Goal: Task Accomplishment & Management: Contribute content

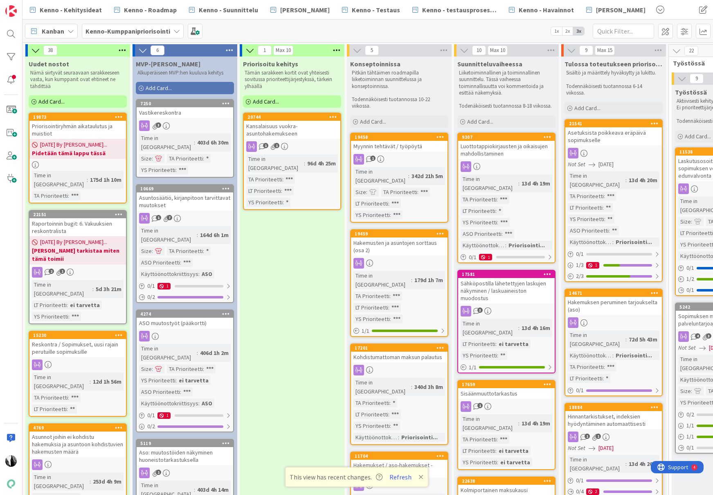
scroll to position [131, 0]
click at [234, 7] on span "Kenno - Suunnittelu" at bounding box center [228, 10] width 59 height 10
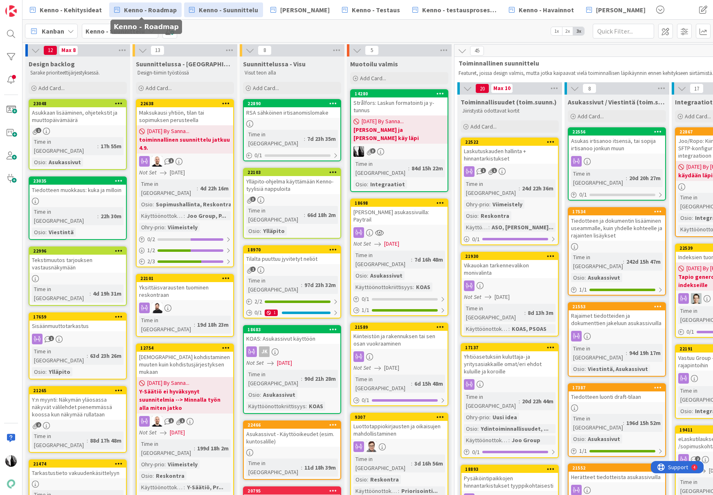
click at [157, 10] on span "Kenno - Roadmap" at bounding box center [150, 10] width 53 height 10
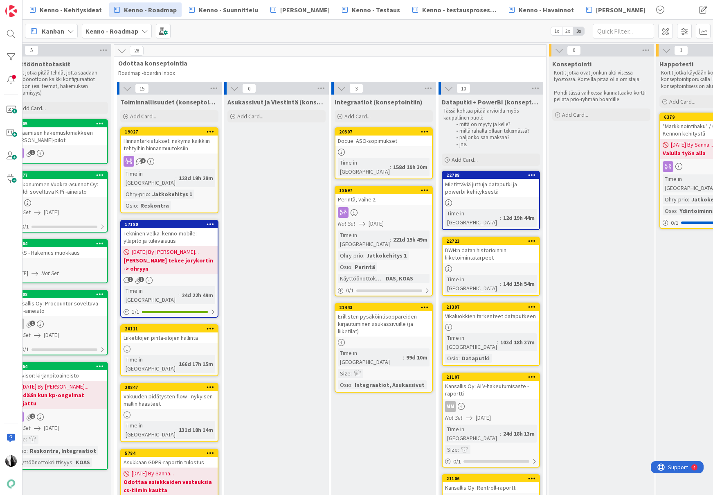
scroll to position [0, 236]
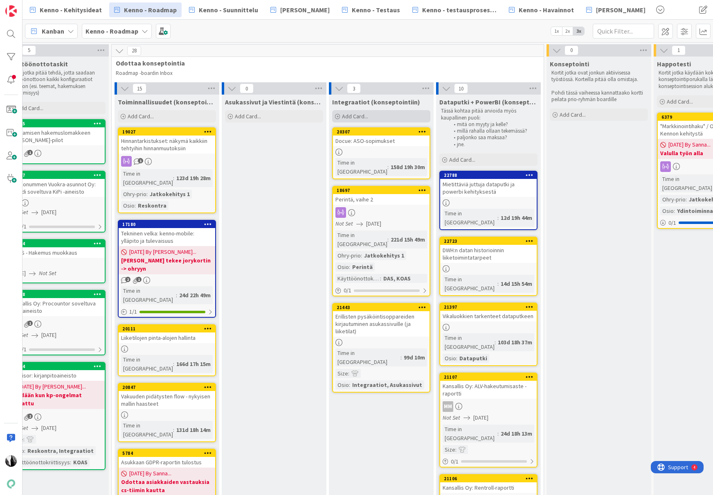
click at [374, 114] on div "Add Card..." at bounding box center [381, 116] width 98 height 12
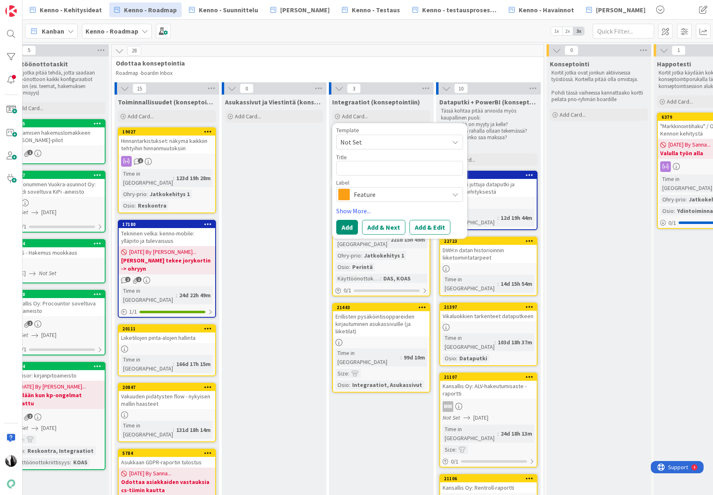
type textarea "x"
type textarea "."
type textarea "x"
type textarea ".k"
type textarea "x"
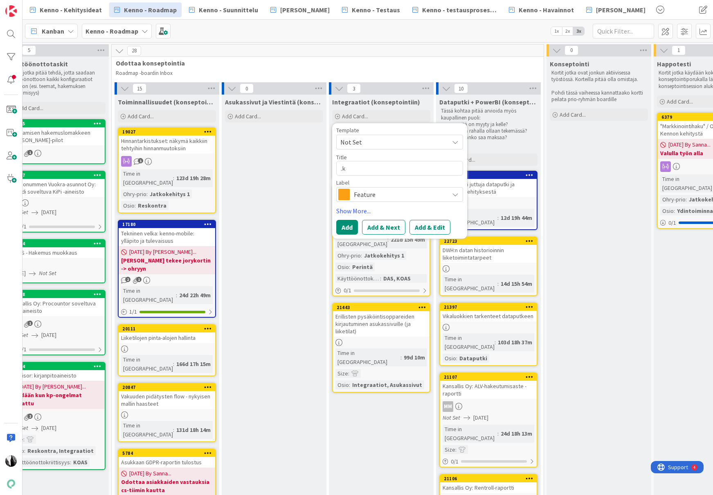
type textarea ".kt"
type textarea "x"
type textarea ".ktl"
type textarea "x"
type textarea ".ktl"
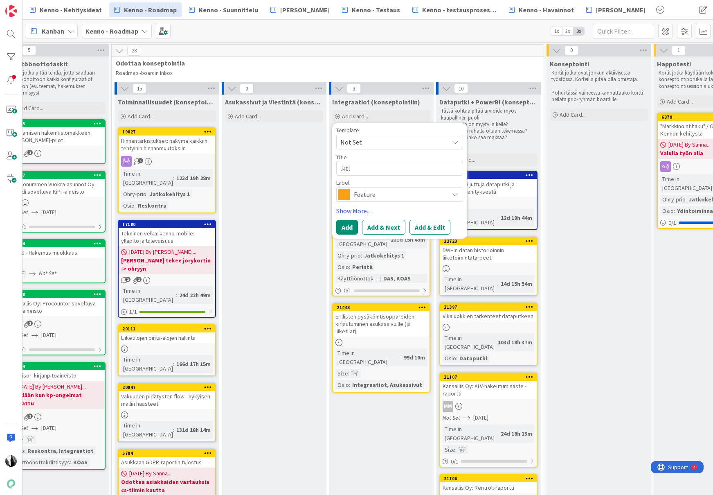
type textarea "x"
type textarea ".ktl vi"
type textarea "x"
type textarea ".ktl vii"
type textarea "x"
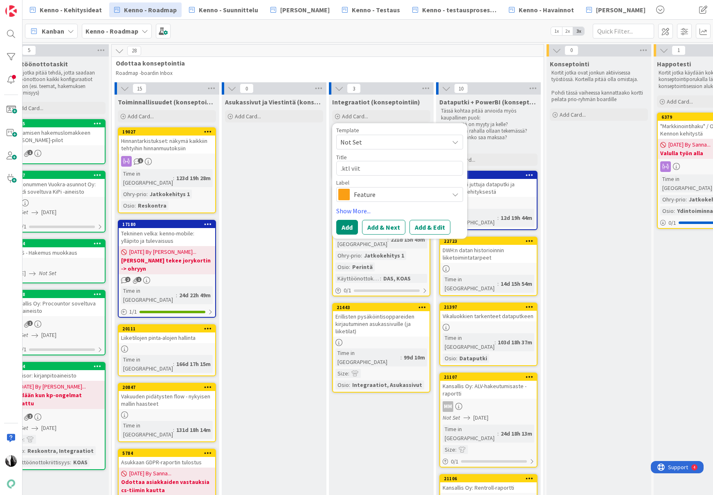
type textarea ".ktl viite"
type textarea "x"
type textarea ".ktl viiteai"
type textarea "x"
type textarea ".ktl viiteain"
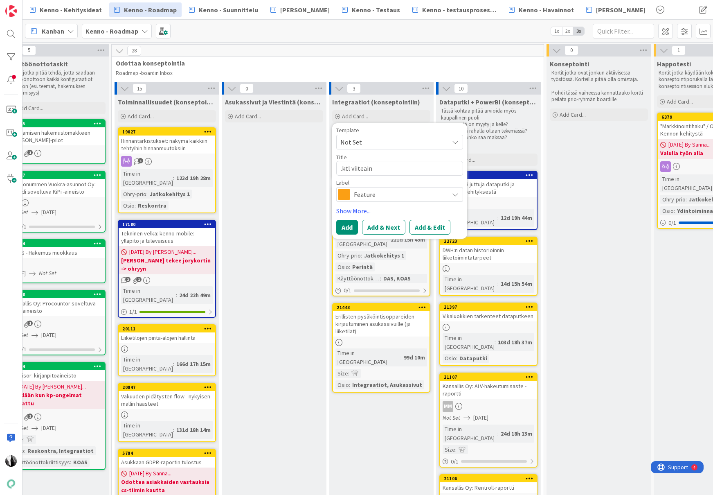
type textarea "x"
type textarea ".ktl viiteaine"
type textarea "x"
type textarea ".ktl viiteainei"
type textarea "x"
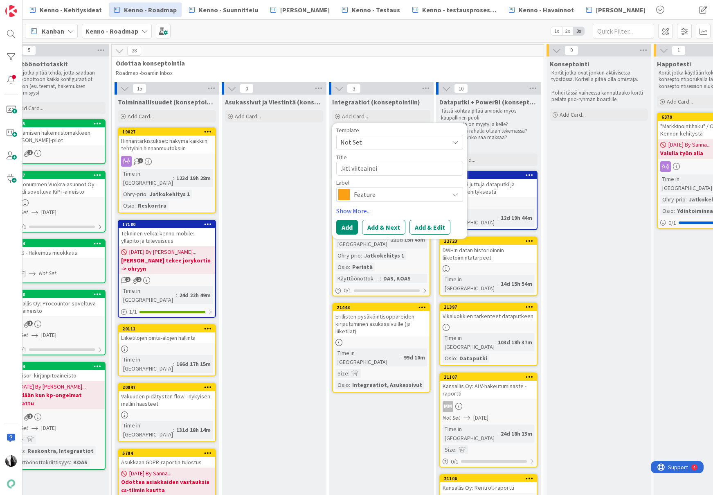
type textarea ".ktl viiteaineis"
type textarea "x"
type textarea ".ktl viiteaineist"
type textarea "x"
type textarea ".ktl viiteaineisto"
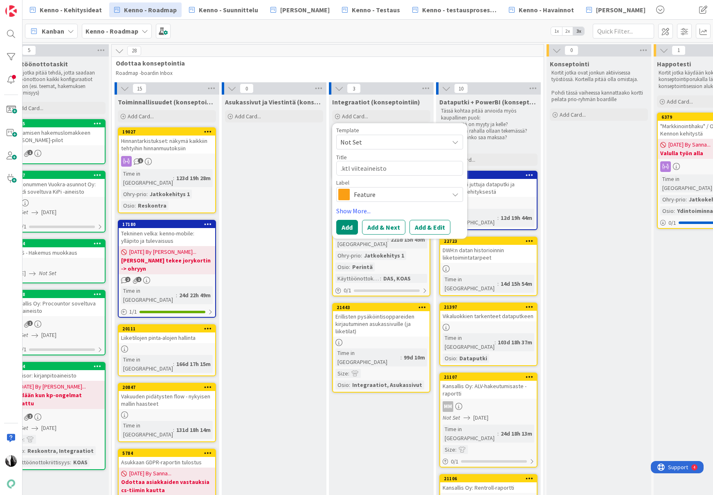
type textarea "x"
type textarea ".ktl viiteaineiston"
type textarea "x"
type textarea ".ktl viiteaineiston"
type textarea "x"
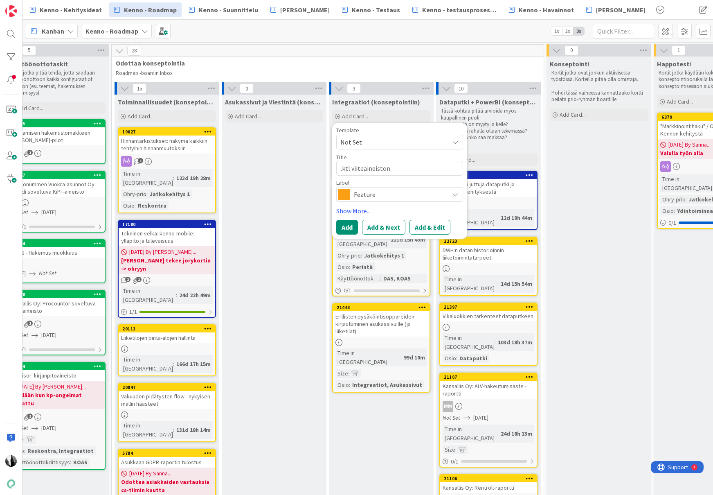
type textarea ".ktl viiteaineiston s"
type textarea "x"
type textarea ".ktl viiteaineiston si"
type textarea "x"
type textarea ".ktl viiteaineiston sis"
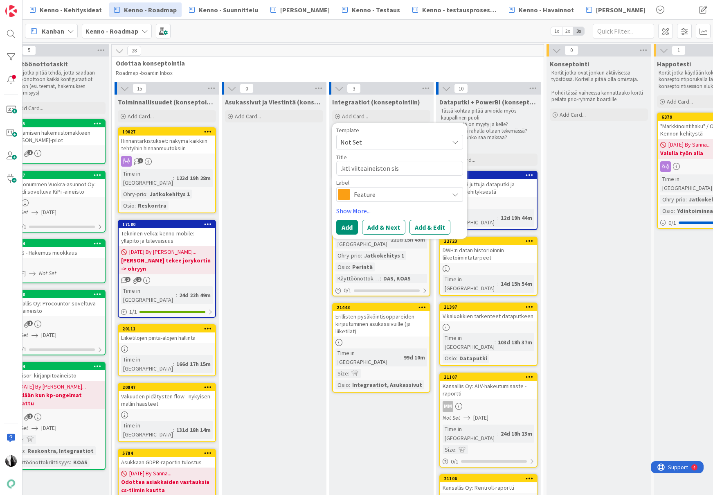
type textarea "x"
type textarea ".ktl viiteaineiston sisä"
type textarea "x"
type textarea ".ktl viiteaineiston sisää"
type textarea "x"
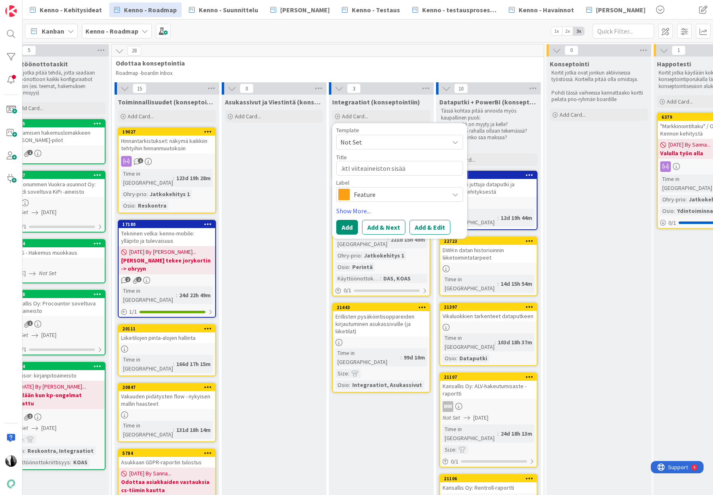
type textarea ".ktl viiteaineiston sisään"
type textarea "x"
type textarea ".ktl viiteaineiston sisäänl"
type textarea "x"
type textarea ".ktl viiteaineiston sisäänlu"
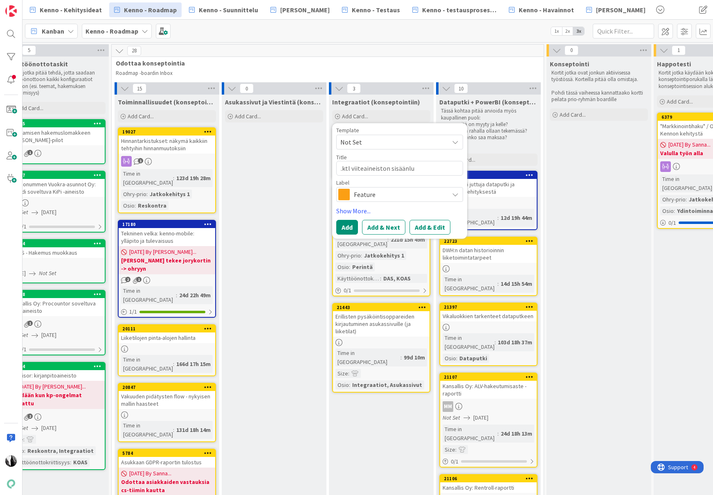
type textarea "x"
type textarea ".ktl viiteaineiston sisäänluk"
type textarea "x"
type textarea ".ktl viiteaineiston sisäänluku"
type textarea "x"
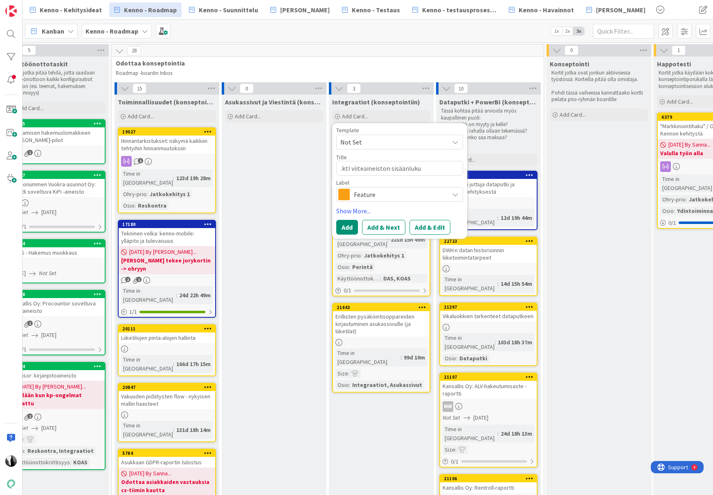
type textarea ".ktl viiteaineiston sisäänluku"
type textarea "x"
type textarea ".ktl viiteaineiston sisäänluku +"
type textarea "x"
type textarea ".ktl viiteaineiston sisäänluku +"
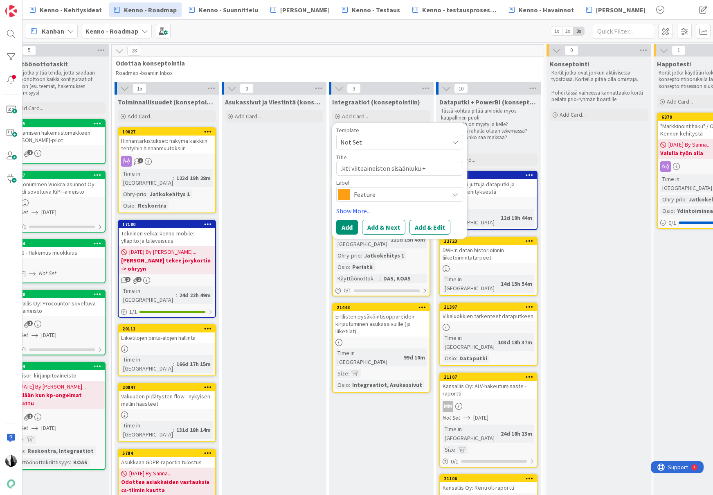
type textarea "x"
type textarea ".ktl viiteaineiston sisäänluku + s"
type textarea "x"
type textarea ".ktl viiteaineiston sisäänluku + sf"
type textarea "x"
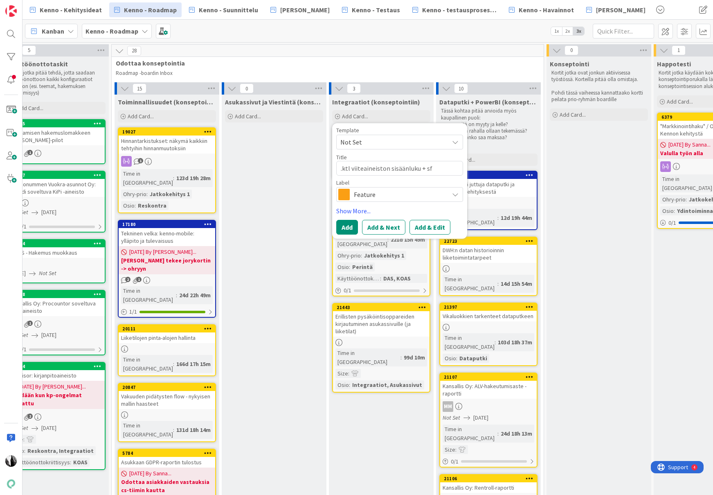
type textarea ".ktl viiteaineiston sisäänluku + sft"
type textarea "x"
type textarea ".ktl viiteaineiston sisäänluku + sftp"
type textarea "x"
type textarea ".ktl viiteaineiston sisäänluku + sftp-s"
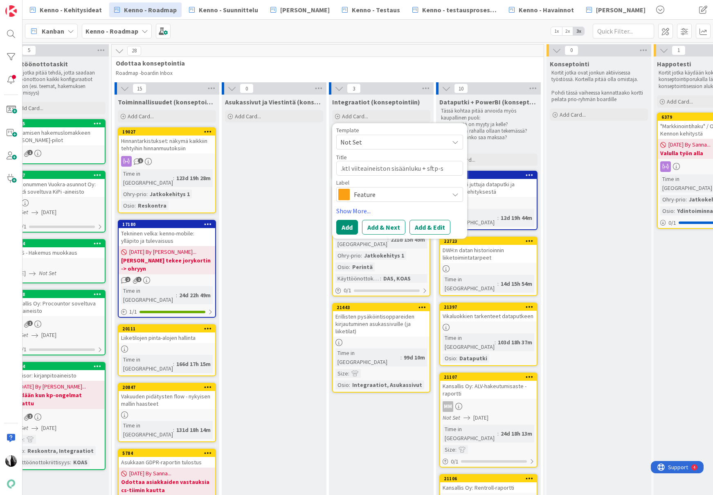
type textarea "x"
type textarea ".ktl viiteaineiston sisäänluku + sftp-si"
type textarea "x"
type textarea ".ktl viiteaineiston sisäänluku + sftp-sii"
type textarea "x"
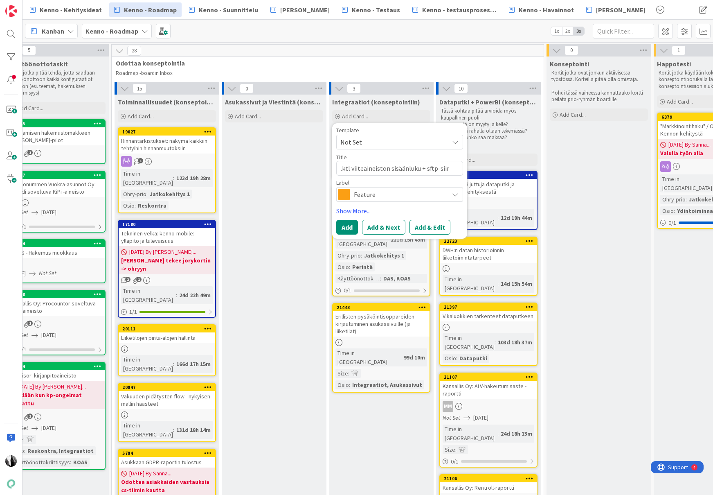
type textarea ".ktl viiteaineiston sisäänluku + sftp-siirt"
type textarea "x"
type textarea ".ktl viiteaineiston sisäänluku + sftp-siirto"
click at [402, 193] on span "Feature" at bounding box center [399, 194] width 91 height 11
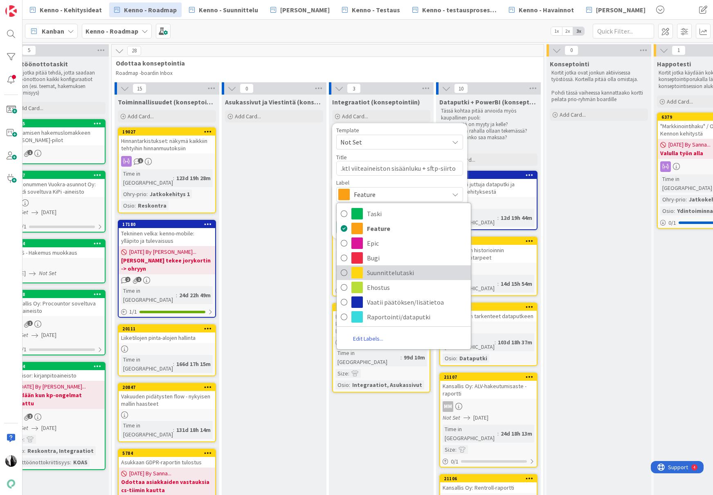
click at [394, 274] on span "Suunnittelutaski" at bounding box center [417, 272] width 100 height 12
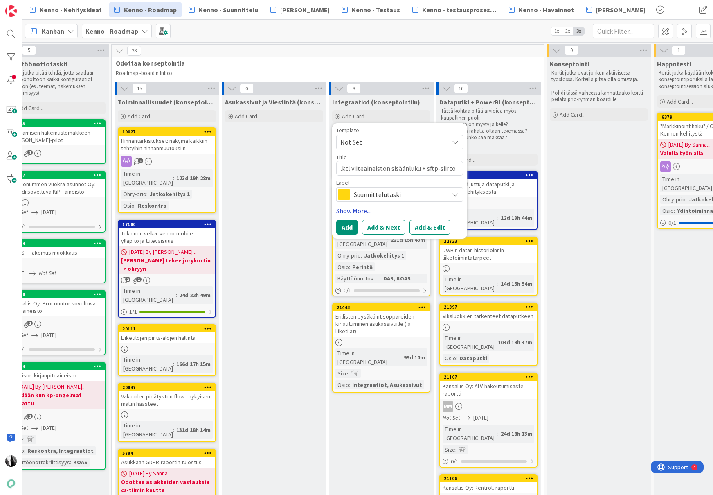
click at [357, 209] on link "Show More..." at bounding box center [399, 211] width 127 height 10
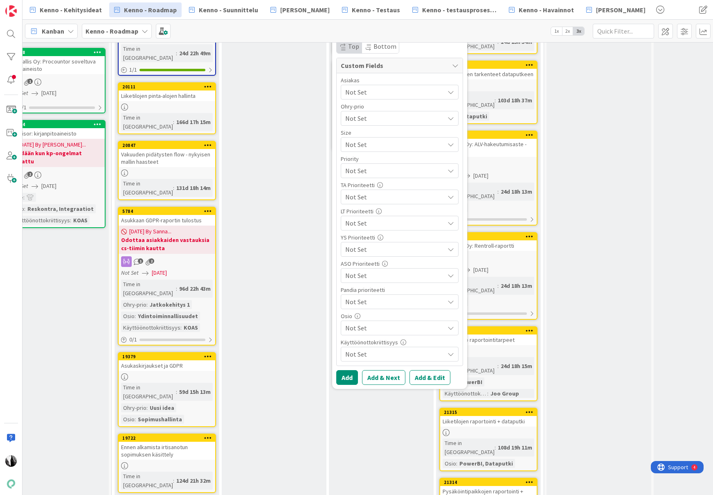
scroll to position [243, 236]
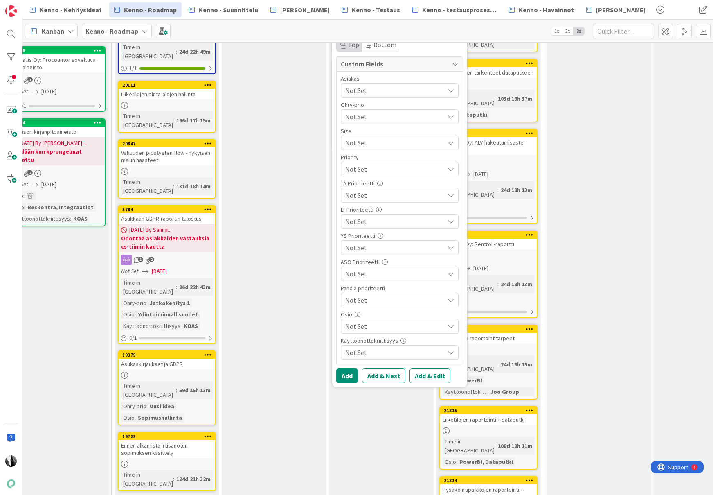
click at [400, 324] on span "Not Set" at bounding box center [394, 326] width 99 height 10
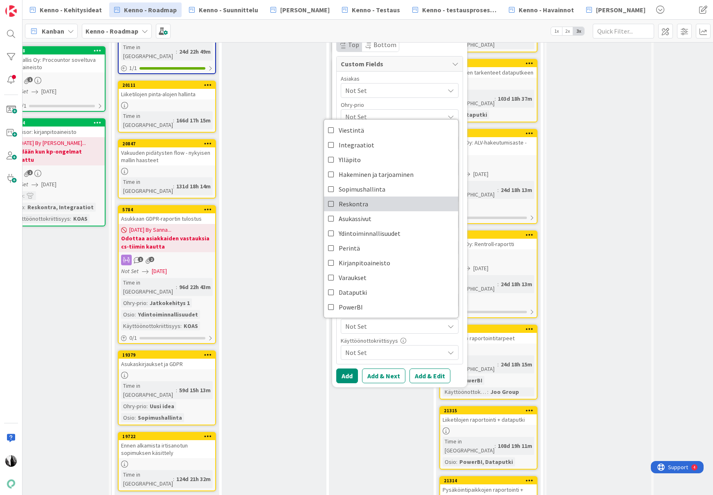
click at [356, 202] on span "Reskontra" at bounding box center [353, 204] width 29 height 12
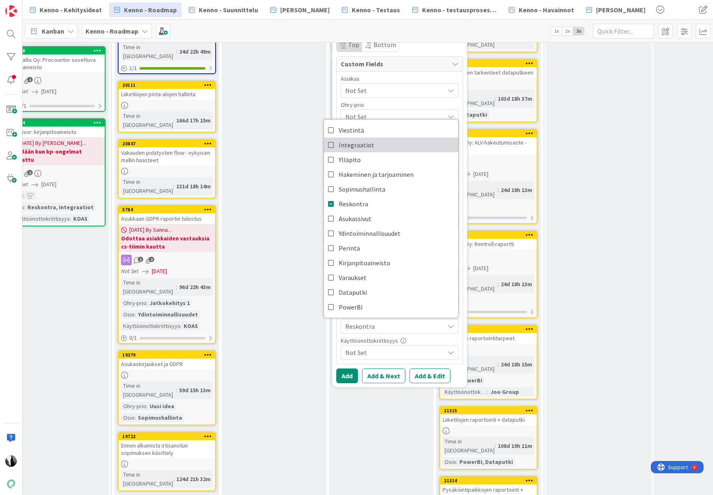
click at [361, 139] on span "Integraatiot" at bounding box center [357, 145] width 36 height 12
click at [428, 375] on button "Add & Edit" at bounding box center [429, 375] width 41 height 15
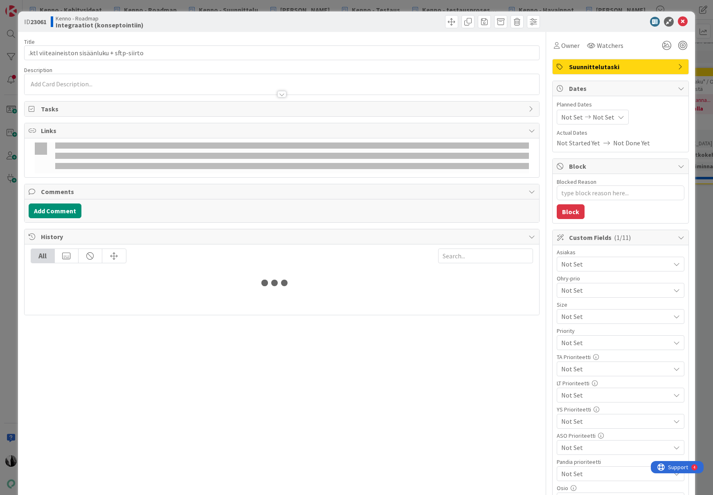
type textarea "x"
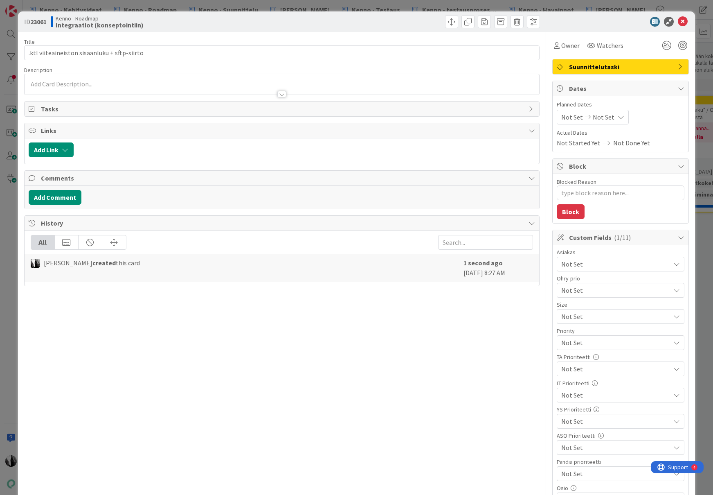
click at [152, 86] on div at bounding box center [282, 90] width 515 height 9
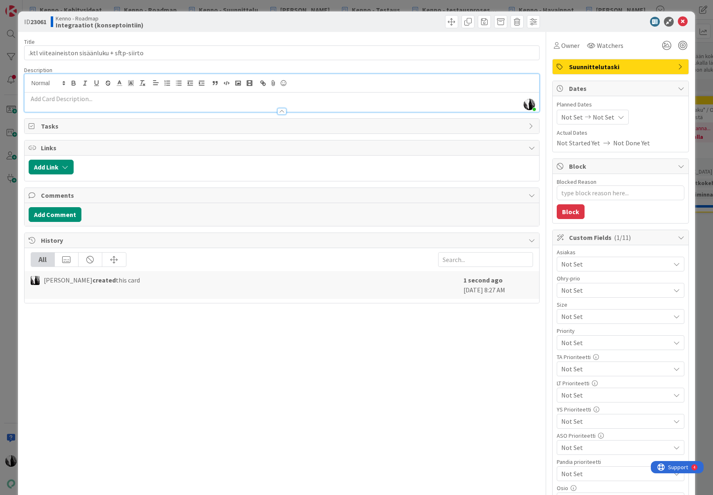
click at [151, 102] on p at bounding box center [282, 98] width 507 height 9
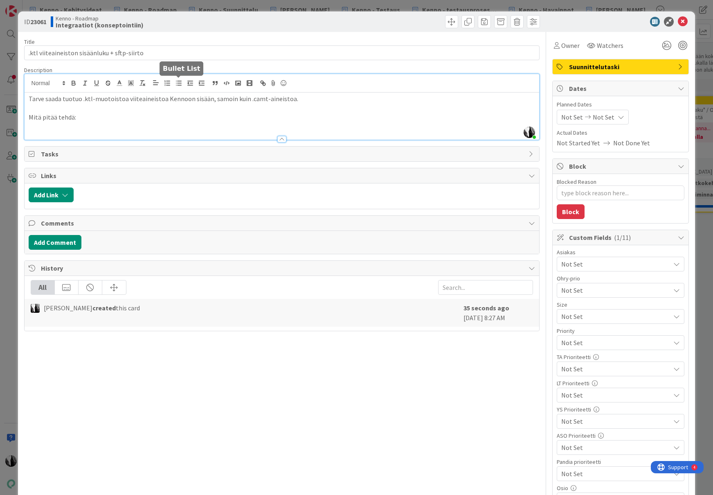
click at [176, 81] on icon "button" at bounding box center [178, 82] width 7 height 7
click at [334, 98] on p "Tarve saada tuotuo .ktl-muotoistoa viiteaineistoa Kennoon sisään, samoin kuin .…" at bounding box center [282, 98] width 507 height 9
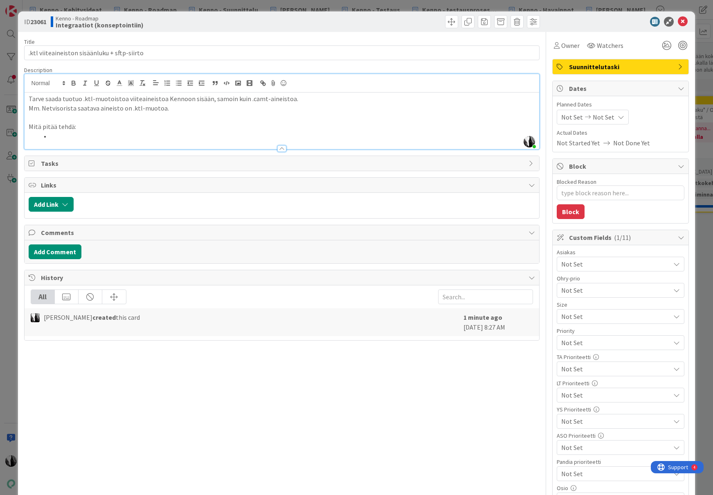
scroll to position [8, 0]
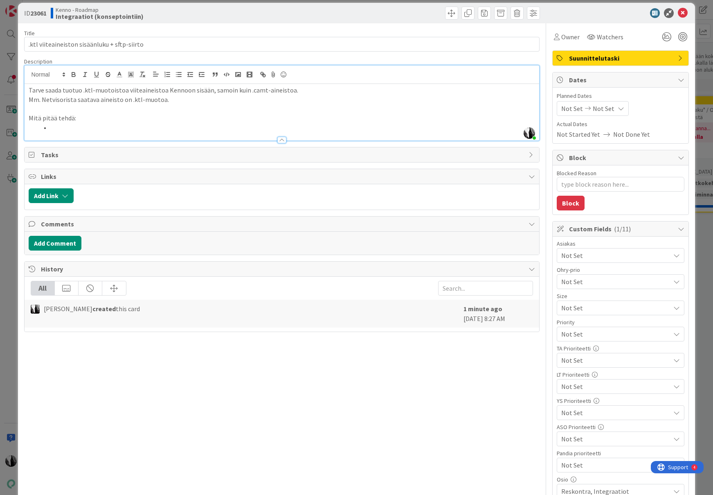
click at [61, 125] on li at bounding box center [286, 127] width 497 height 9
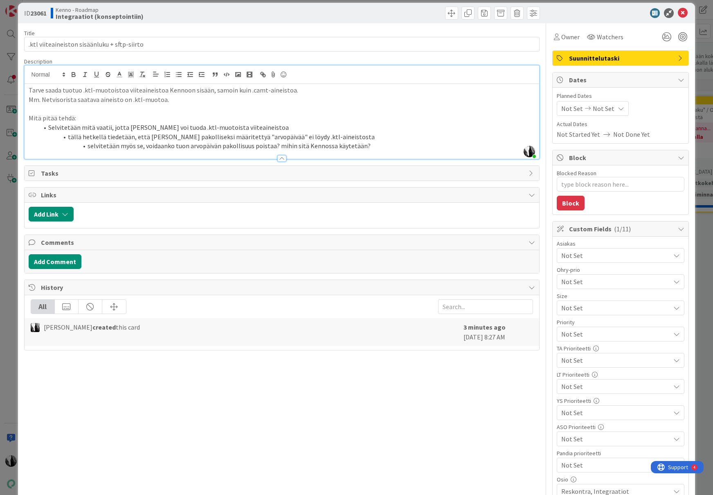
click at [301, 90] on p "Tarve saada tuotuo .ktl-muotoistoa viiteaineistoa Kennoon sisään, samoin kuin .…" at bounding box center [282, 89] width 507 height 9
click at [313, 91] on p "Tarve saada tuotuo .ktl-muotoistoa viiteaineistoa Kennoon sisään, samoin kuin .…" at bounding box center [282, 89] width 507 height 9
click at [313, 90] on p "Tarve saada tuotuo .ktl-muotoistoa viiteaineistoa Kennoon sisään, samoin kuin .…" at bounding box center [282, 89] width 507 height 9
click at [360, 91] on p "Tarve saada tuotuo .ktl-muotoistoa viiteaineistoa Kennoon sisään, samoin kuin .…" at bounding box center [282, 89] width 507 height 9
click at [472, 89] on p "Tarve saada tuotuo .ktl-muotoistoa viiteaineistoa Kennoon sisään, samoin kuin .…" at bounding box center [282, 89] width 507 height 9
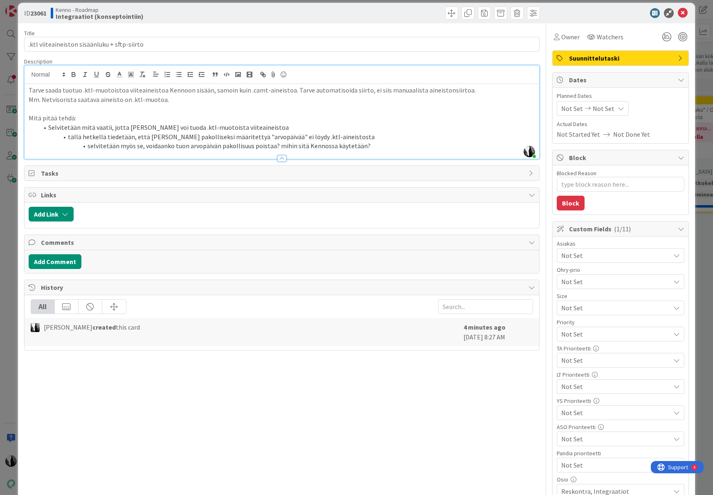
drag, startPoint x: 360, startPoint y: 90, endPoint x: 364, endPoint y: 90, distance: 4.5
click at [360, 90] on p "Tarve saada tuotuo .ktl-muotoistoa viiteaineistoa Kennoon sisään, samoin kuin .…" at bounding box center [282, 89] width 507 height 9
drag, startPoint x: 367, startPoint y: 146, endPoint x: 387, endPoint y: 146, distance: 20.0
click at [367, 146] on li "selvitetään myös se, voidaanko tuon arvopäivän pakollisuus poistaa? mihin sitä …" at bounding box center [286, 145] width 497 height 9
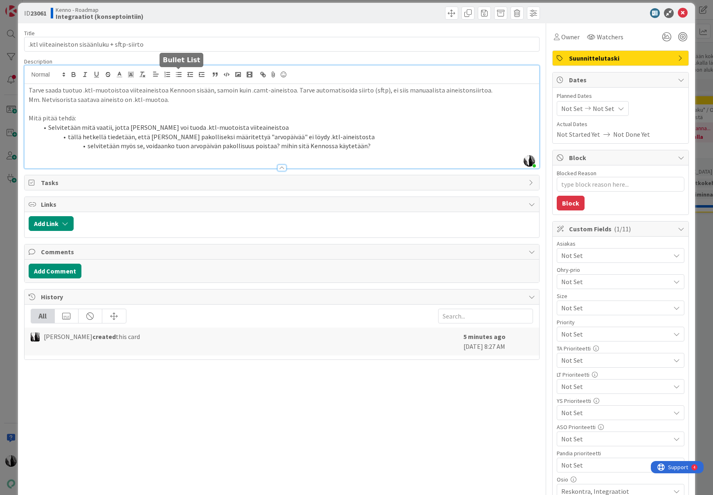
click at [178, 73] on icon "button" at bounding box center [178, 74] width 7 height 7
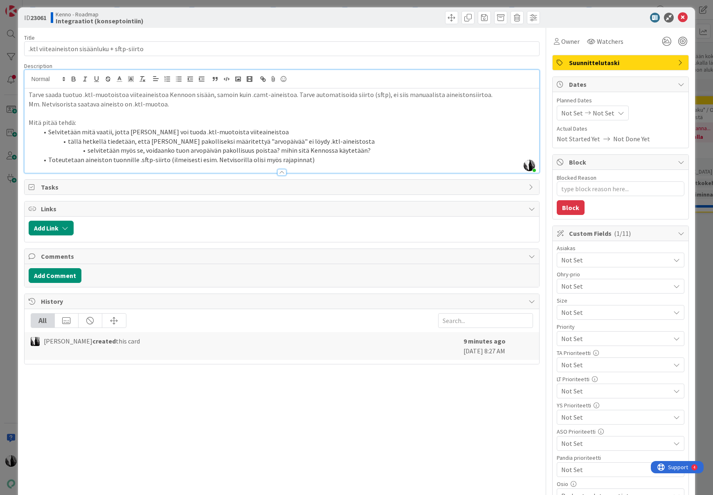
scroll to position [5, 0]
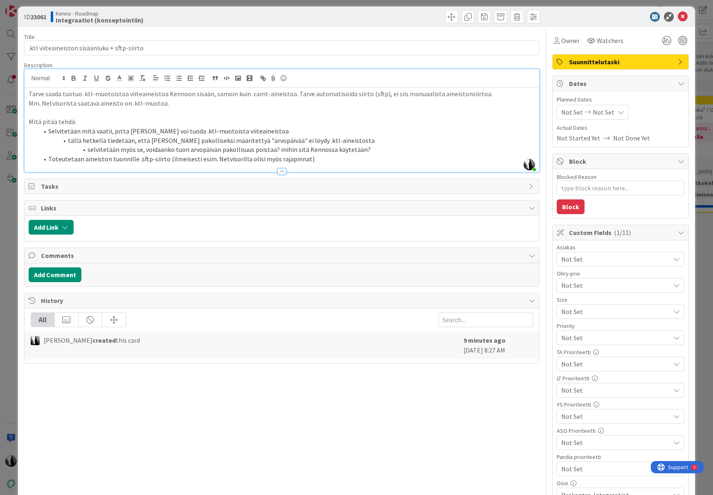
click at [324, 164] on div at bounding box center [282, 167] width 515 height 9
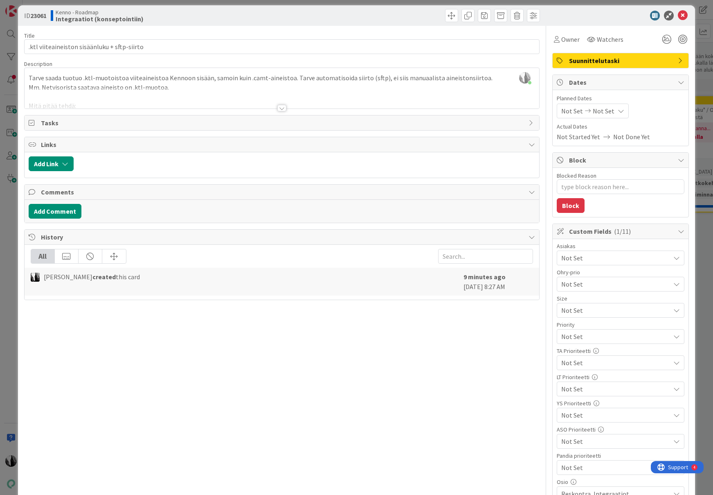
click at [284, 110] on div at bounding box center [281, 108] width 9 height 7
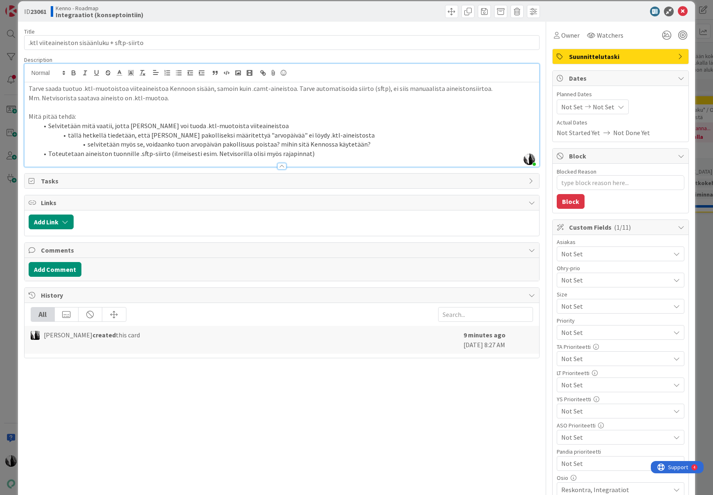
scroll to position [0, 0]
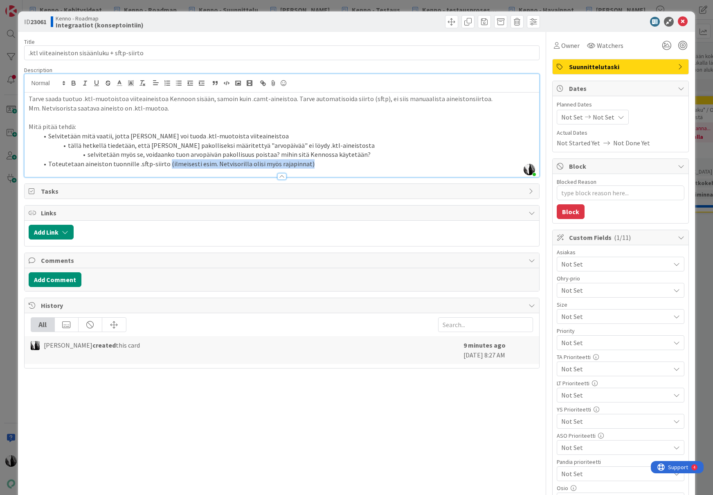
drag, startPoint x: 164, startPoint y: 164, endPoint x: 305, endPoint y: 164, distance: 140.3
click at [305, 164] on li "Toteutetaan aineiston tuonnille .sftp-siirto (ilmeisesti esim. Netvisorilla oli…" at bounding box center [286, 163] width 497 height 9
click at [133, 164] on li "Toteutetaan aineiston tuonnille .sftp-siirto" at bounding box center [286, 163] width 497 height 9
click at [290, 99] on p "Tarve saada tuotuo .ktl-muotoistoa viiteaineistoa Kennoon sisään, samoin kuin .…" at bounding box center [282, 98] width 507 height 9
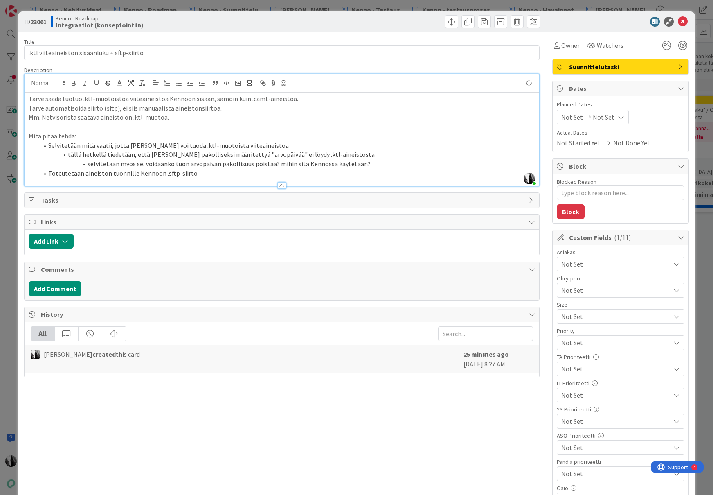
type textarea "x"
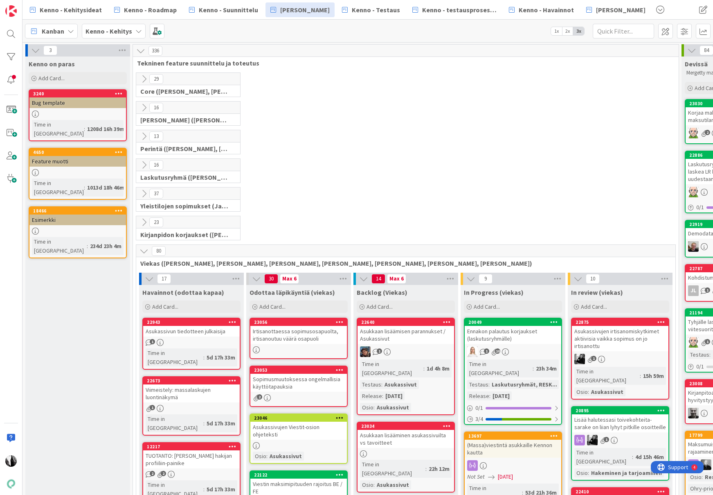
click at [144, 249] on icon at bounding box center [143, 250] width 9 height 9
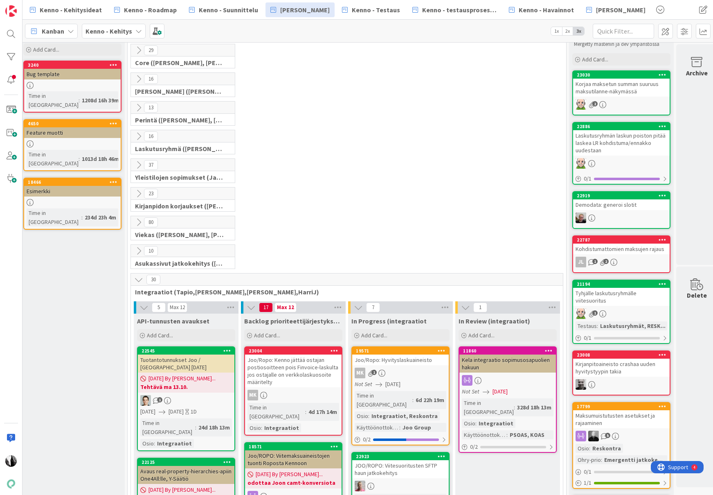
scroll to position [0, 5]
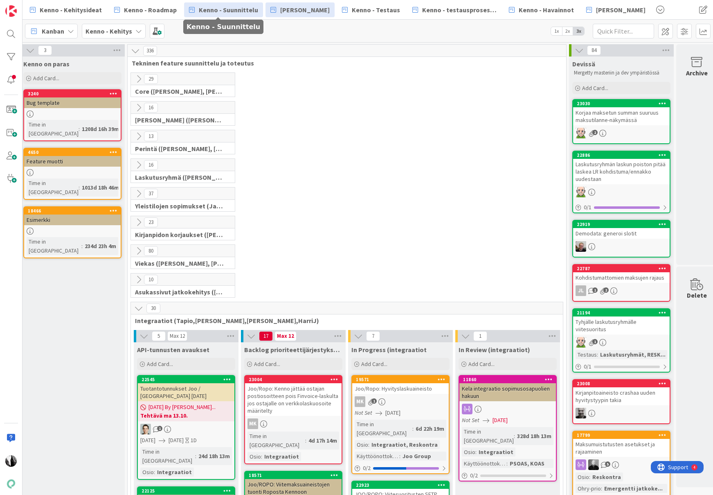
click at [230, 10] on span "Kenno - Suunnittelu" at bounding box center [228, 10] width 59 height 10
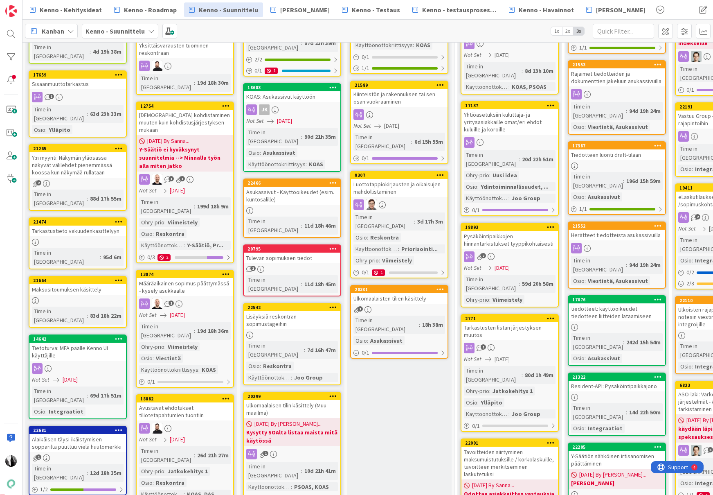
scroll to position [269, 0]
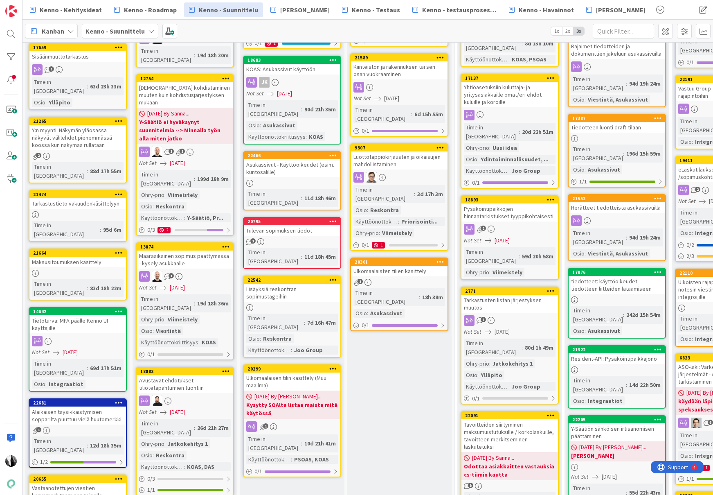
click at [305, 283] on div "Lisäyksiä reskontran sopimustageihin" at bounding box center [292, 292] width 97 height 18
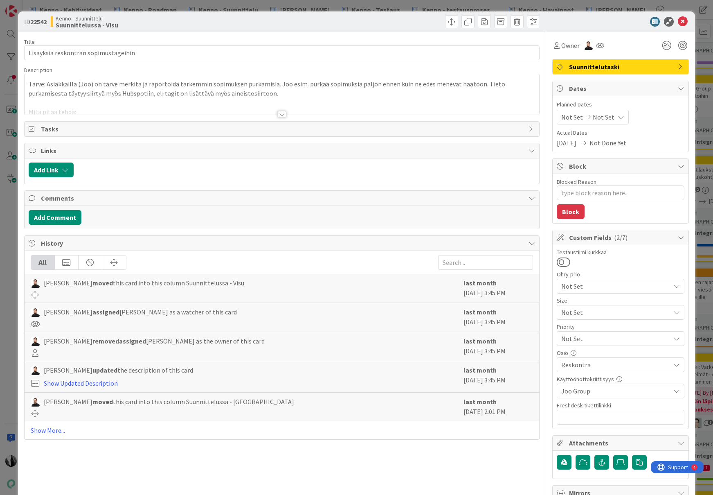
click at [281, 115] on div at bounding box center [281, 114] width 9 height 7
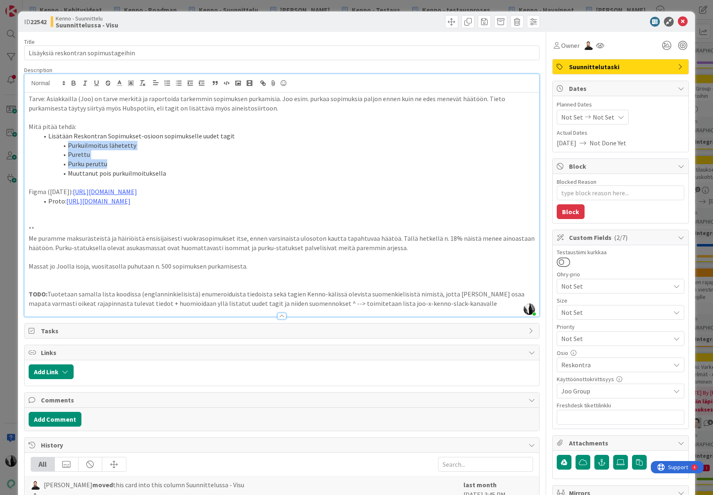
drag, startPoint x: 69, startPoint y: 146, endPoint x: 144, endPoint y: 161, distance: 77.2
click at [145, 161] on ol "Lisätään Reskontran Sopimukset-osioon sopimukselle uudet tagit Purkuilmoitus lä…" at bounding box center [282, 154] width 507 height 47
click at [101, 172] on li "Muuttanut pois purkuilmoituksella" at bounding box center [286, 173] width 497 height 9
drag, startPoint x: 70, startPoint y: 173, endPoint x: 130, endPoint y: 173, distance: 59.3
click at [130, 173] on li "Muuttanut pois purkuilmoituksella" at bounding box center [286, 173] width 497 height 9
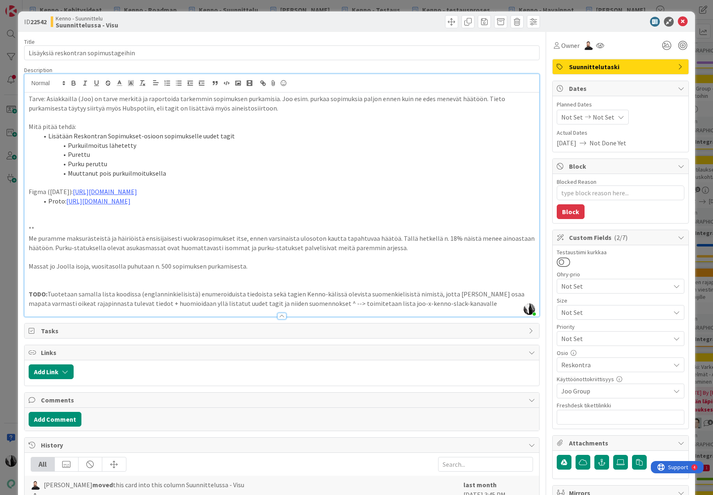
drag, startPoint x: 87, startPoint y: 146, endPoint x: 73, endPoint y: 146, distance: 13.5
click at [87, 146] on li "Purkuilmoitus lähetetty" at bounding box center [286, 145] width 497 height 9
drag, startPoint x: 69, startPoint y: 146, endPoint x: 139, endPoint y: 146, distance: 70.4
click at [142, 144] on li "Purkuilmoitus lähetetty" at bounding box center [286, 145] width 497 height 9
click at [139, 146] on li "Purkuilmoitus lähetetty" at bounding box center [286, 145] width 497 height 9
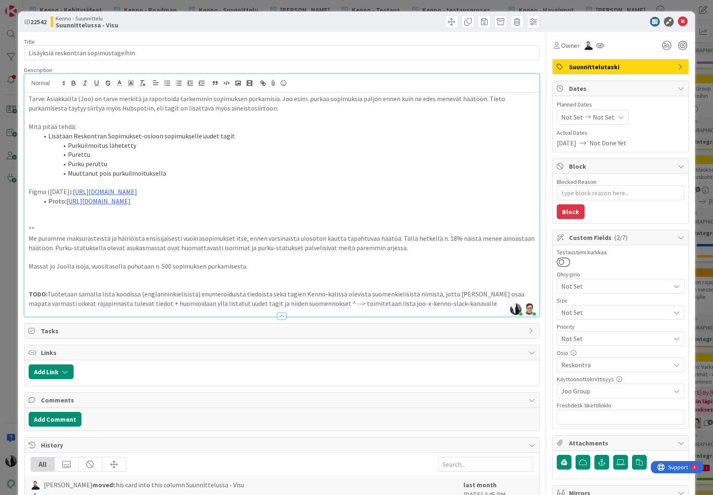
click at [117, 155] on li "Purettu" at bounding box center [286, 154] width 497 height 9
click at [116, 164] on li "Purku peruttu" at bounding box center [286, 163] width 497 height 9
drag, startPoint x: 167, startPoint y: 174, endPoint x: 68, endPoint y: 147, distance: 102.3
click at [68, 147] on ol "Lisätään Reskontran Sopimukset-osioon sopimukselle uudet tagit Purkuilmoitus lä…" at bounding box center [282, 154] width 507 height 47
click at [100, 177] on li "Muuttanut pois purkuilmoituksella" at bounding box center [286, 173] width 497 height 9
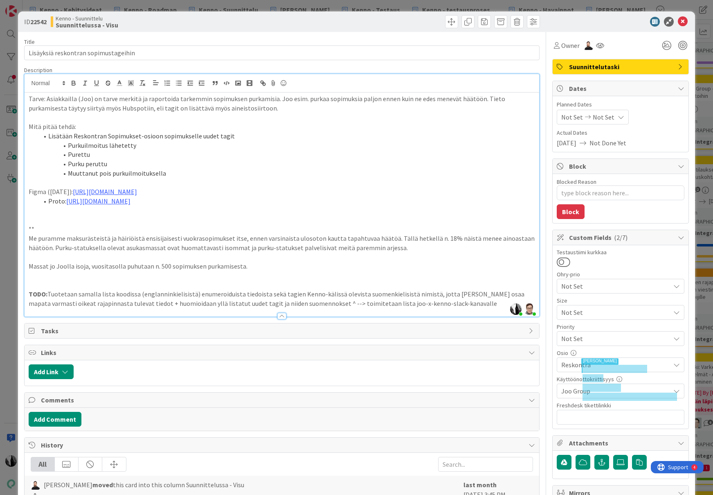
click at [69, 147] on li "Purkuilmoitus lähetetty" at bounding box center [286, 145] width 497 height 9
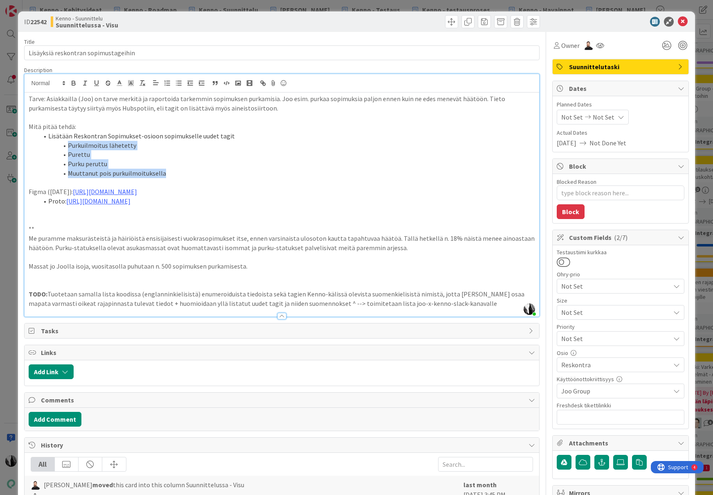
drag, startPoint x: 67, startPoint y: 144, endPoint x: 174, endPoint y: 173, distance: 110.5
click at [174, 173] on ol "Lisätään Reskontran Sopimukset-osioon sopimukselle uudet tagit Purkuilmoitus lä…" at bounding box center [282, 154] width 507 height 47
click at [151, 143] on li "Purkuilmoitus lähetetty" at bounding box center [286, 145] width 497 height 9
click at [108, 154] on li "Purettu" at bounding box center [286, 154] width 497 height 9
click at [110, 165] on li "Purku peruttu" at bounding box center [286, 163] width 497 height 9
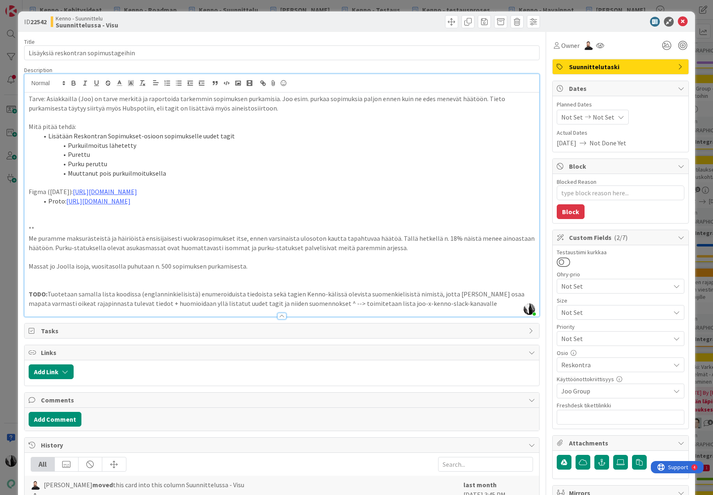
click at [167, 174] on li "Muuttanut pois purkuilmoituksella" at bounding box center [286, 173] width 497 height 9
drag, startPoint x: 167, startPoint y: 174, endPoint x: 114, endPoint y: 171, distance: 53.6
click at [114, 171] on li "Muuttanut pois purkuilmoituksella" at bounding box center [286, 173] width 497 height 9
click at [621, 25] on div at bounding box center [616, 22] width 145 height 10
click at [682, 20] on icon at bounding box center [683, 22] width 10 height 10
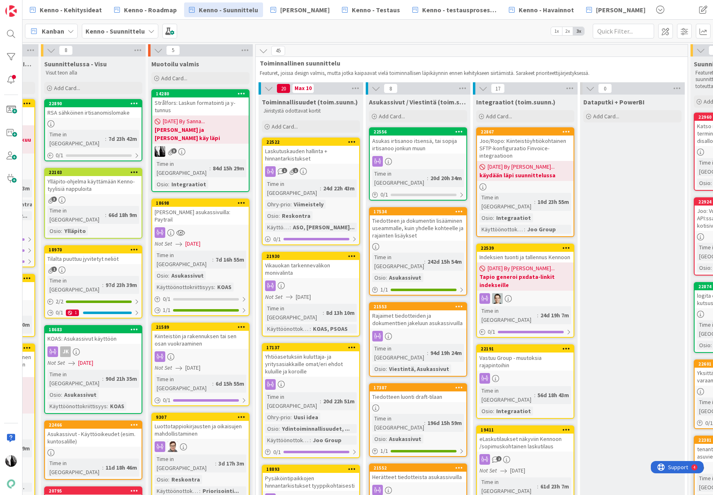
scroll to position [0, 199]
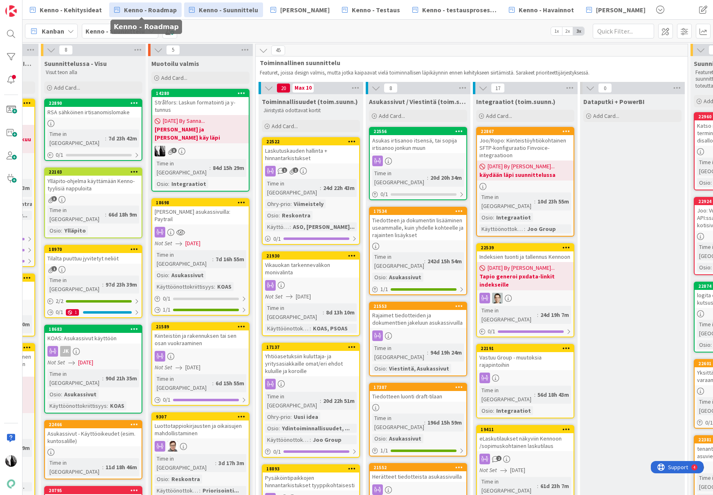
click at [162, 9] on span "Kenno - Roadmap" at bounding box center [150, 10] width 53 height 10
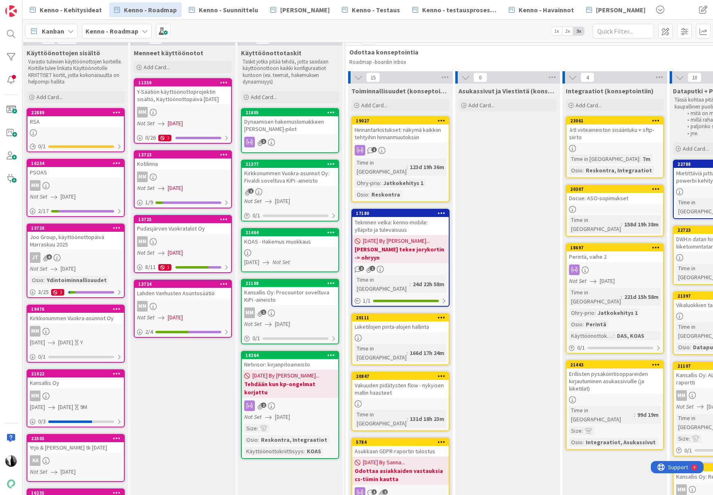
scroll to position [11, 0]
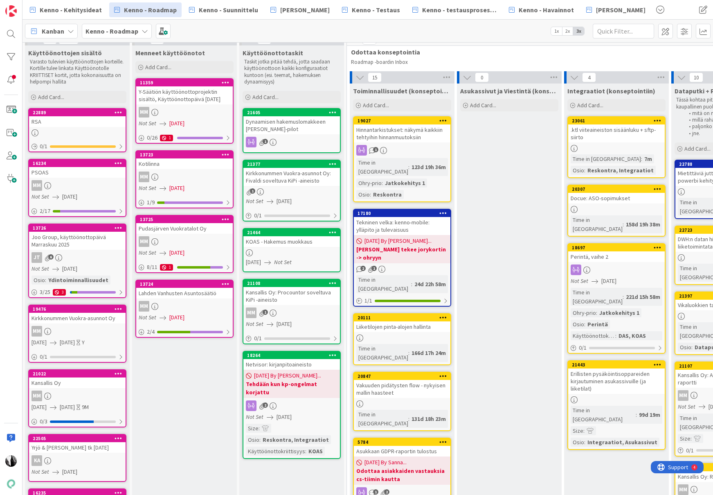
click at [607, 141] on div ".ktl viiteaineiston sisäänluku + sftp-siirto" at bounding box center [616, 133] width 97 height 18
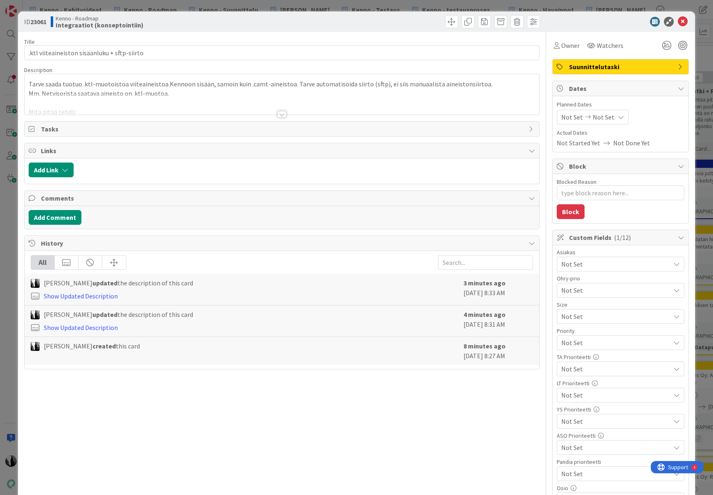
type textarea "x"
click at [281, 115] on div at bounding box center [281, 114] width 9 height 7
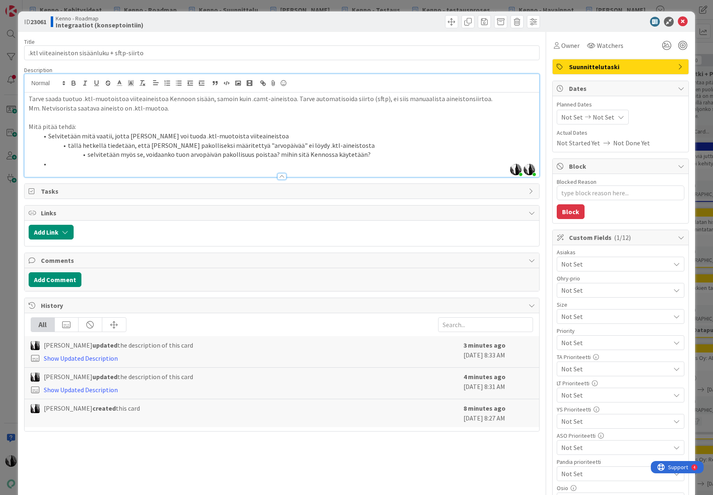
scroll to position [29, 2]
click at [682, 21] on icon at bounding box center [683, 22] width 10 height 10
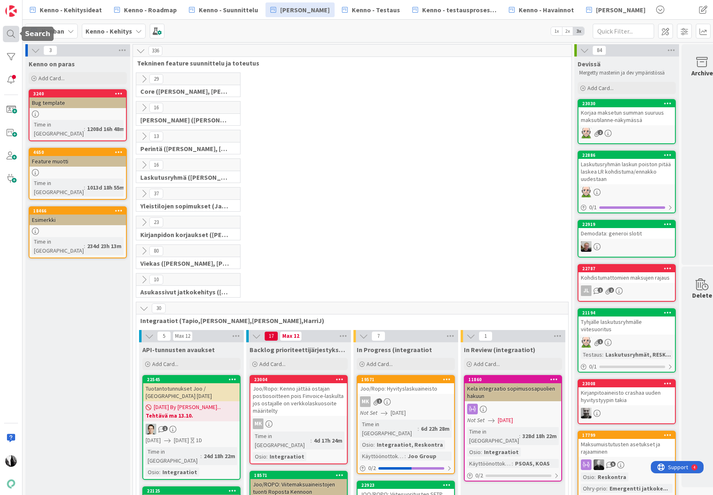
click at [13, 33] on div at bounding box center [11, 34] width 16 height 16
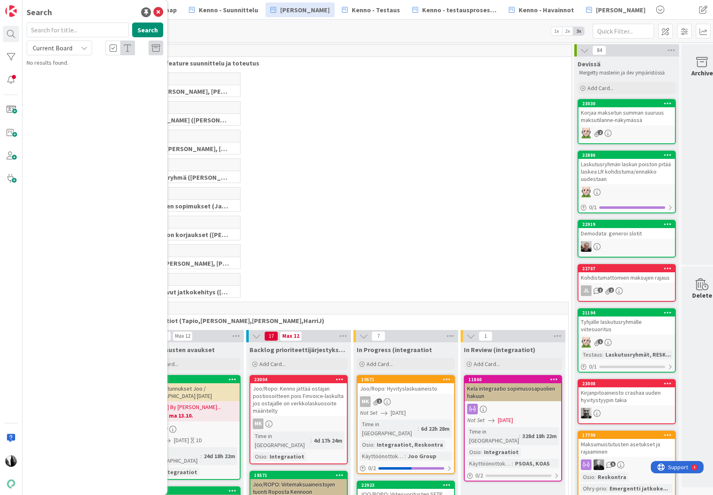
click at [66, 32] on input "text" at bounding box center [78, 29] width 102 height 15
type input "netvisor"
click at [77, 49] on div "Current Board" at bounding box center [59, 47] width 65 height 15
click at [64, 83] on span "All Boards" at bounding box center [73, 82] width 85 height 12
click at [93, 68] on span ": kirjanpitoaineisto" at bounding box center [104, 71] width 45 height 7
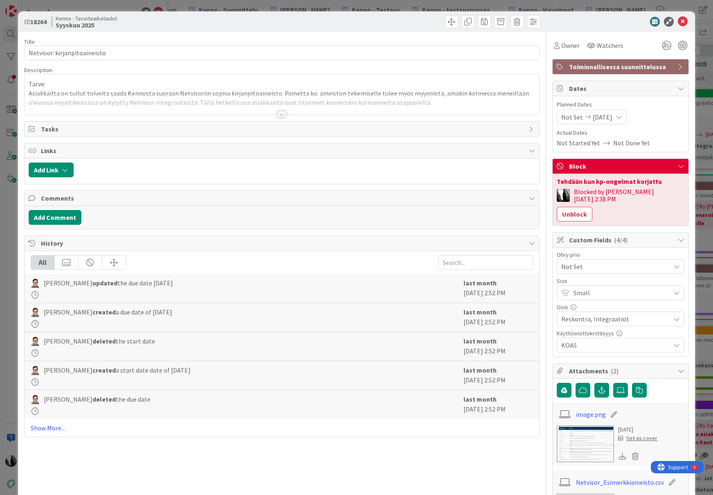
click at [282, 112] on div at bounding box center [281, 114] width 9 height 7
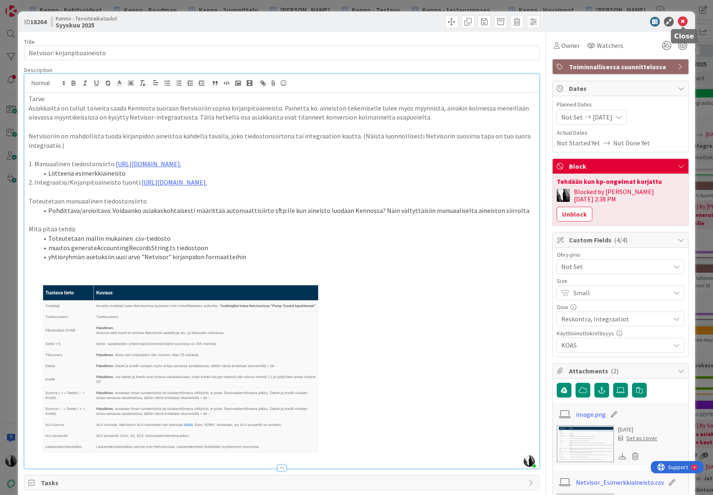
click at [681, 20] on icon at bounding box center [683, 22] width 10 height 10
